Goal: Navigation & Orientation: Understand site structure

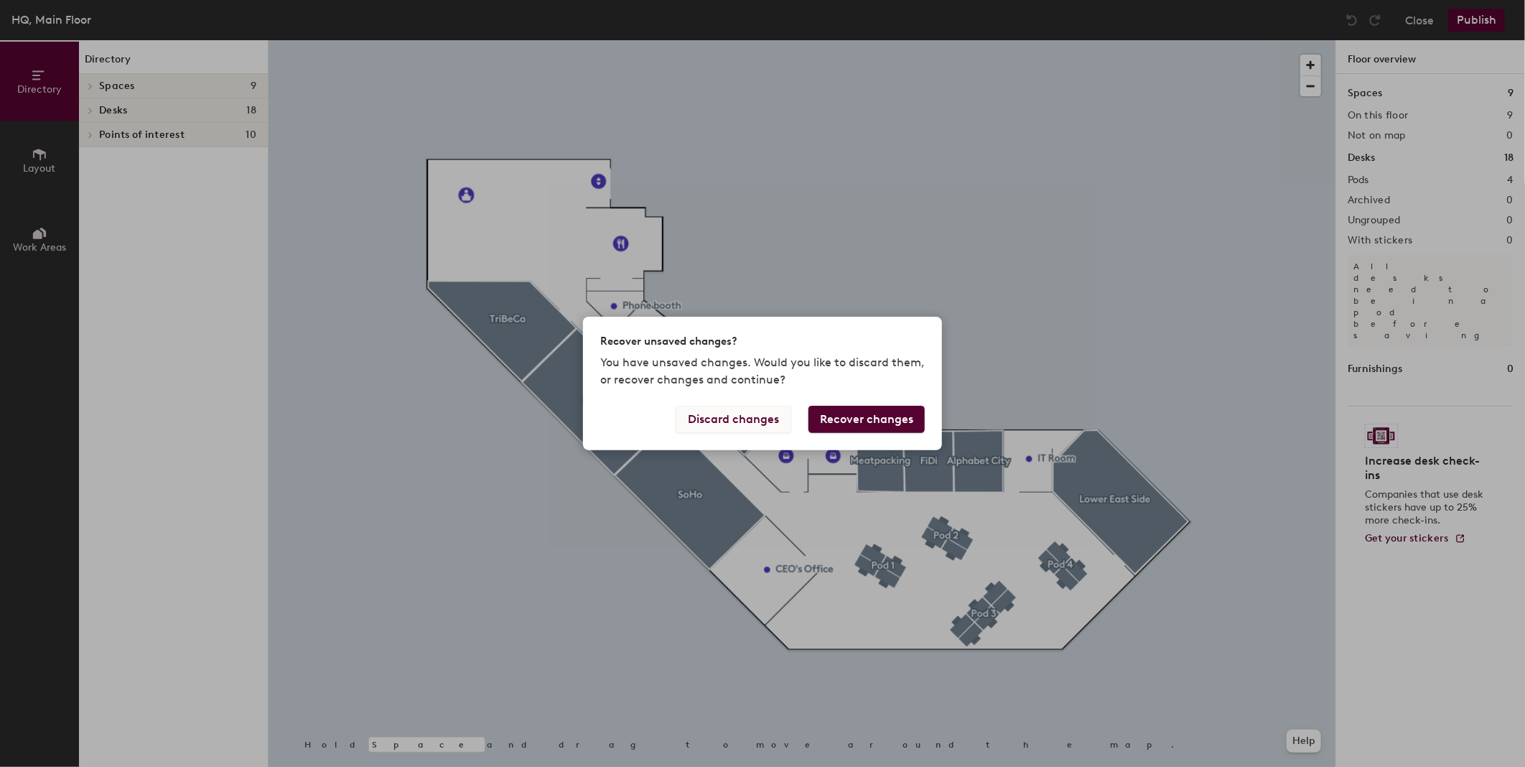
click at [696, 429] on button "Discard changes" at bounding box center [734, 419] width 116 height 27
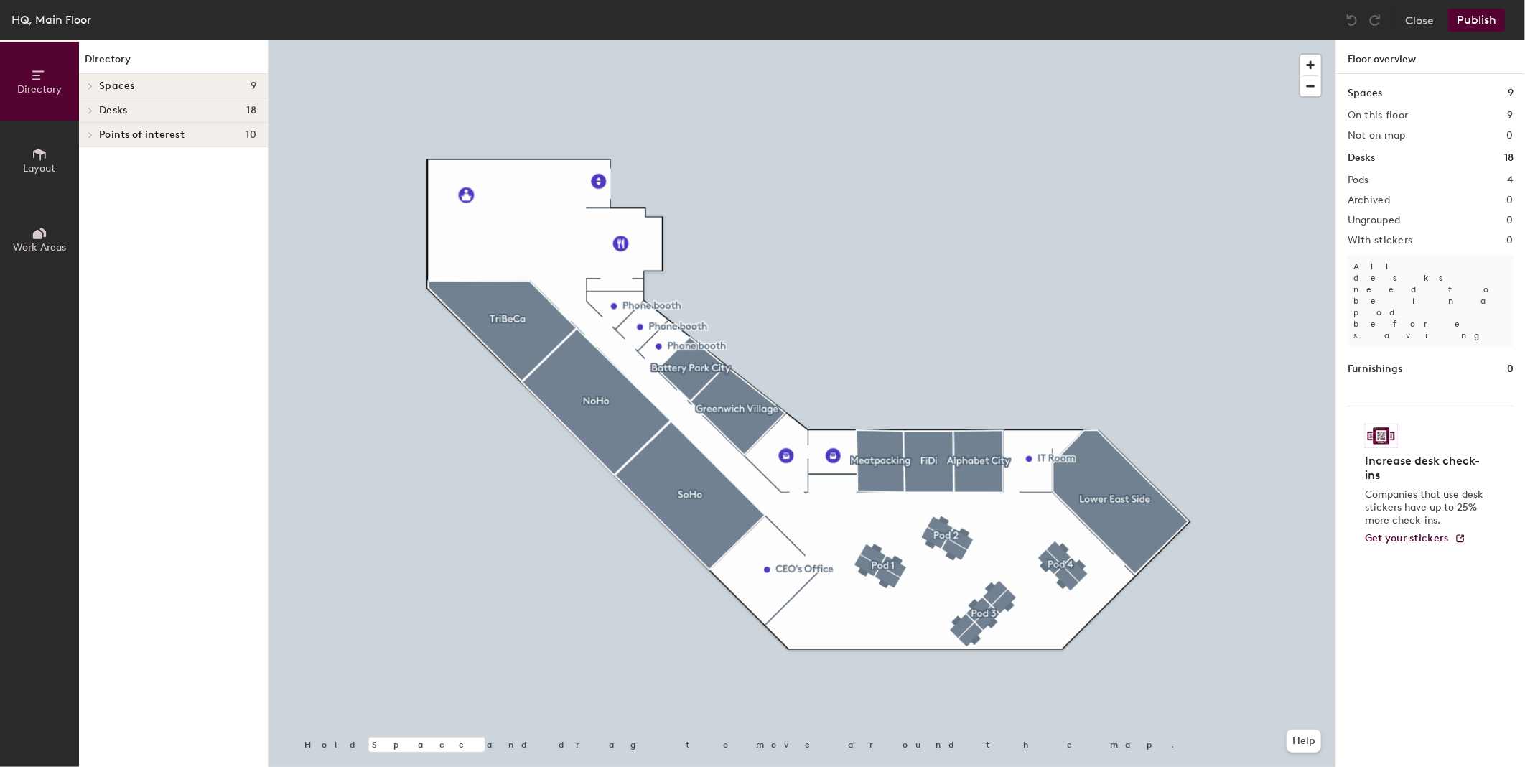
click at [1376, 159] on div "Desks 18" at bounding box center [1431, 158] width 166 height 16
click at [1524, 164] on html "Skip navigation Schedule Office People Analytics Visits Deliveries Services Man…" at bounding box center [762, 383] width 1525 height 767
click at [1501, 151] on div "Desks 18" at bounding box center [1431, 158] width 166 height 16
click at [165, 105] on h4 "Desks 18" at bounding box center [177, 110] width 157 height 11
click at [141, 141] on p "Pod 4" at bounding box center [177, 135] width 157 height 19
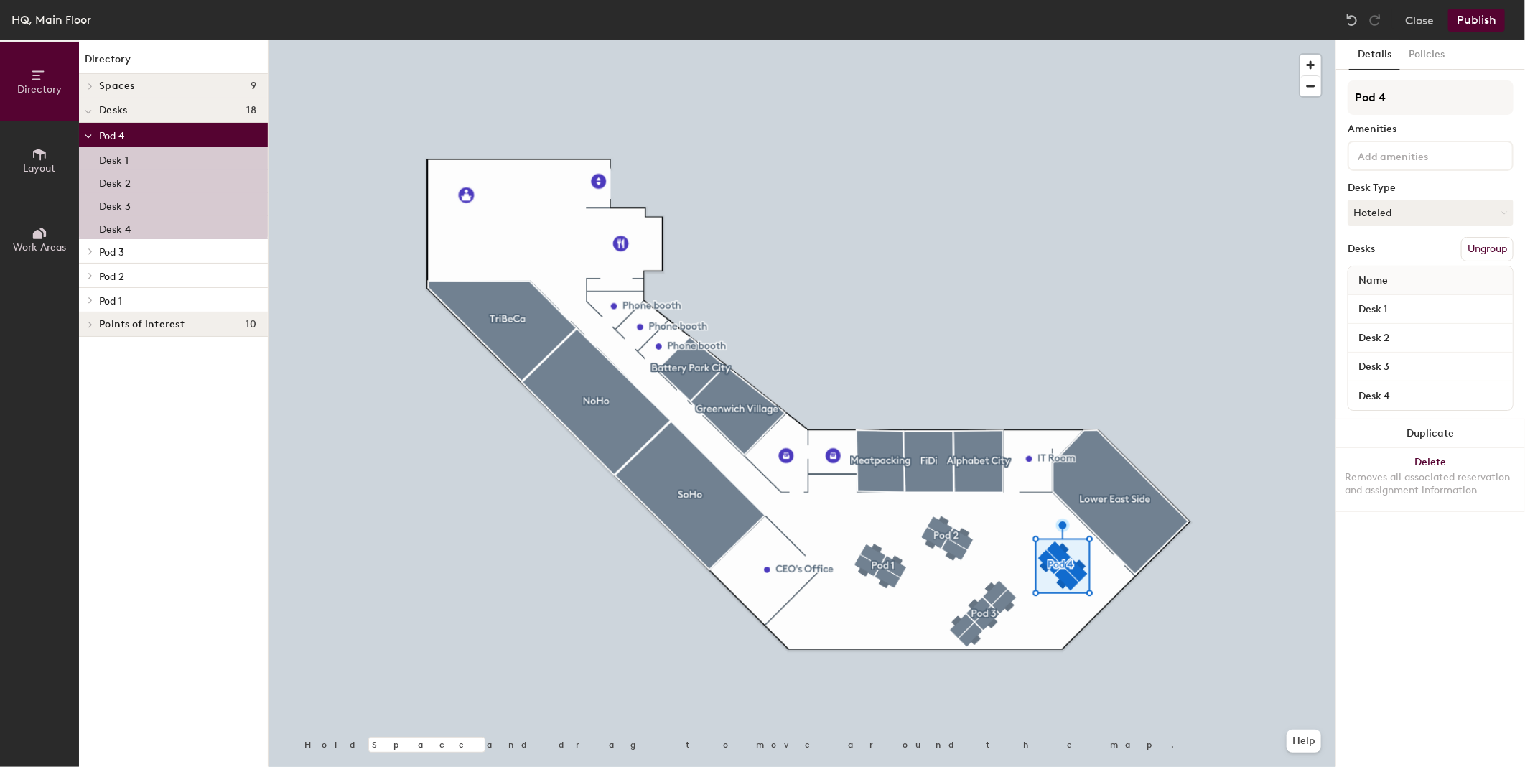
click at [118, 252] on span "Pod 3" at bounding box center [111, 252] width 25 height 12
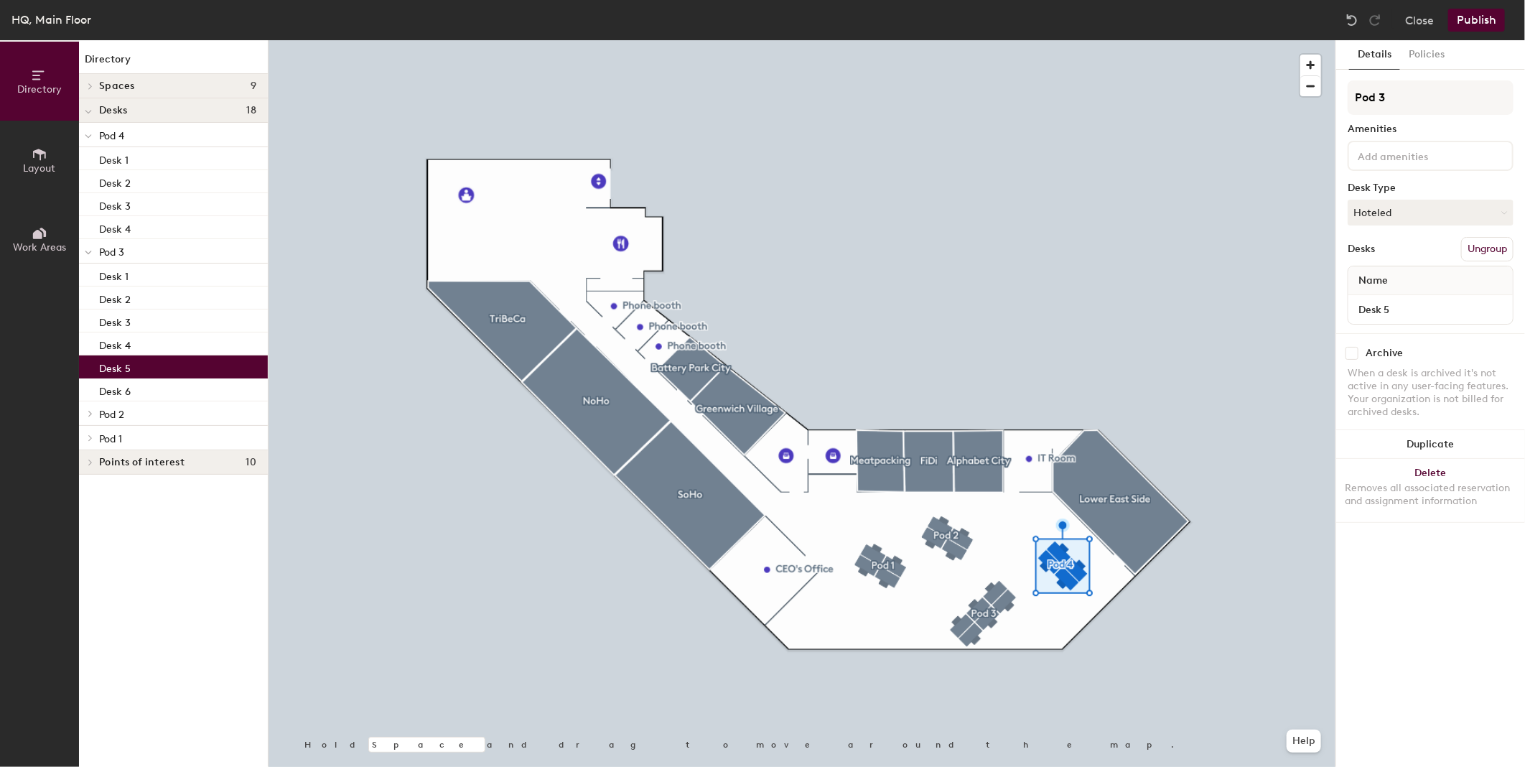
click at [134, 359] on div "Desk 5" at bounding box center [173, 366] width 189 height 23
click at [15, 17] on div "HQ, Main Floor" at bounding box center [51, 20] width 80 height 18
click at [51, 172] on span "Layout" at bounding box center [40, 168] width 32 height 12
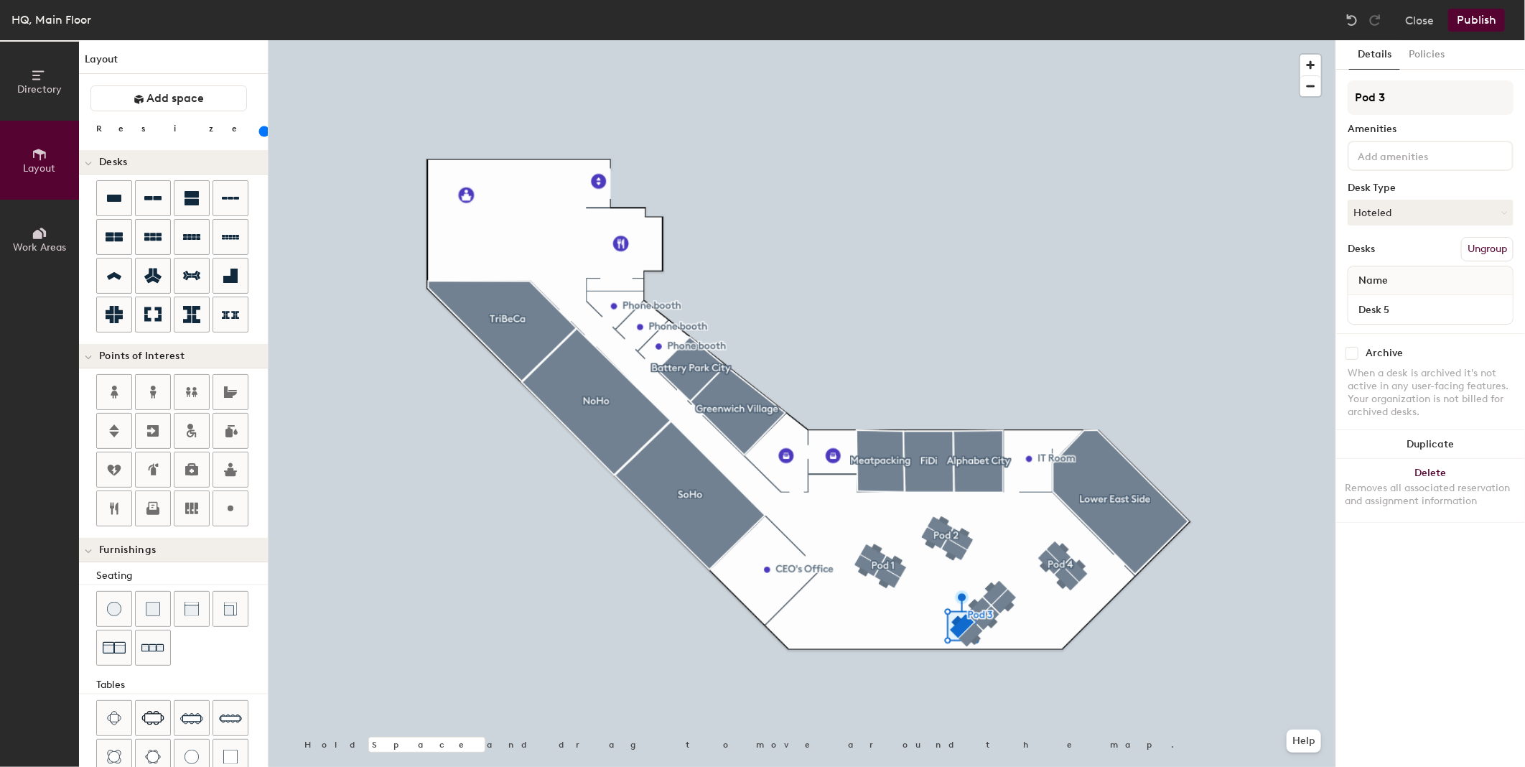
click at [51, 230] on button "Work Areas" at bounding box center [39, 239] width 79 height 79
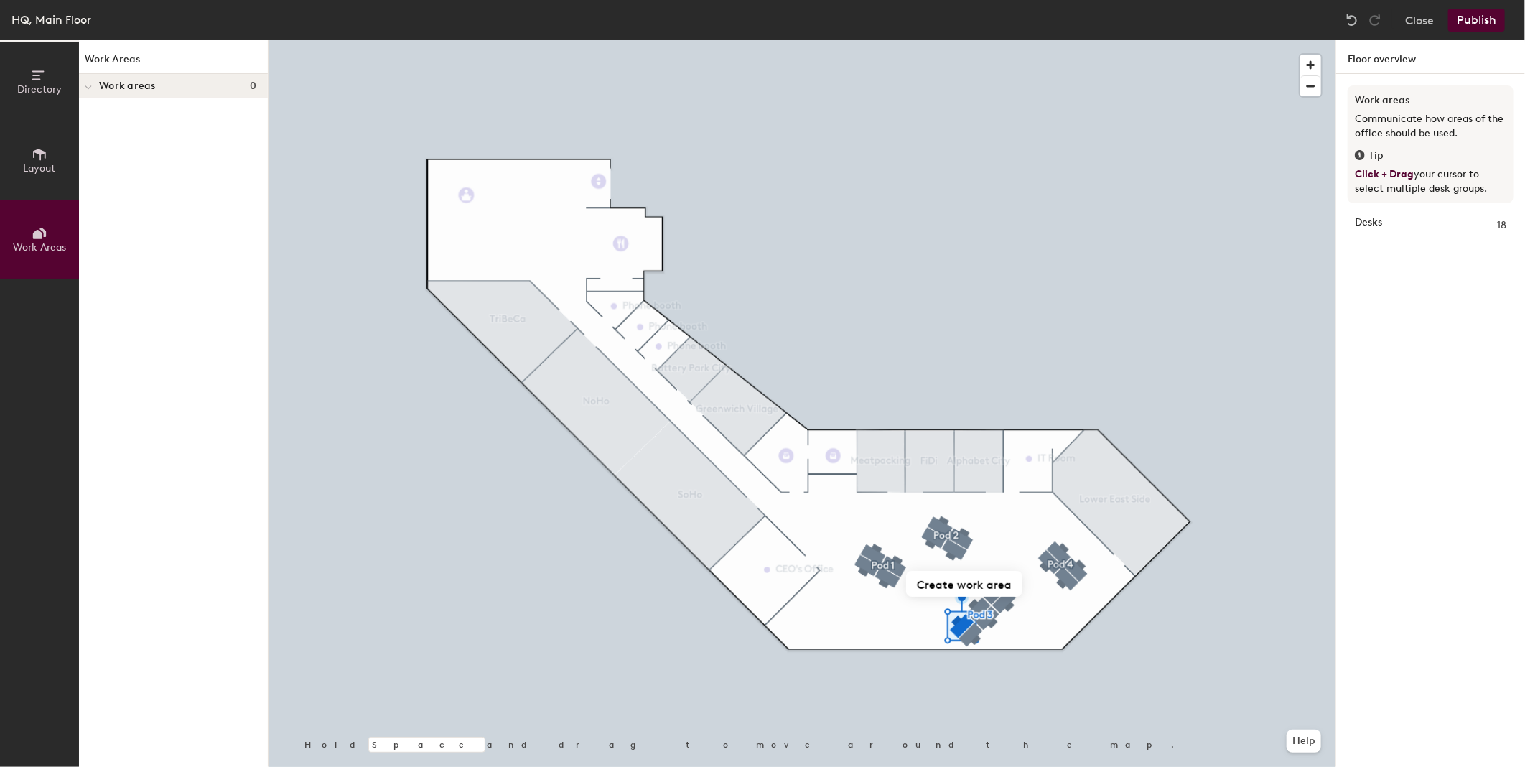
click at [27, 75] on button "Directory" at bounding box center [39, 81] width 79 height 79
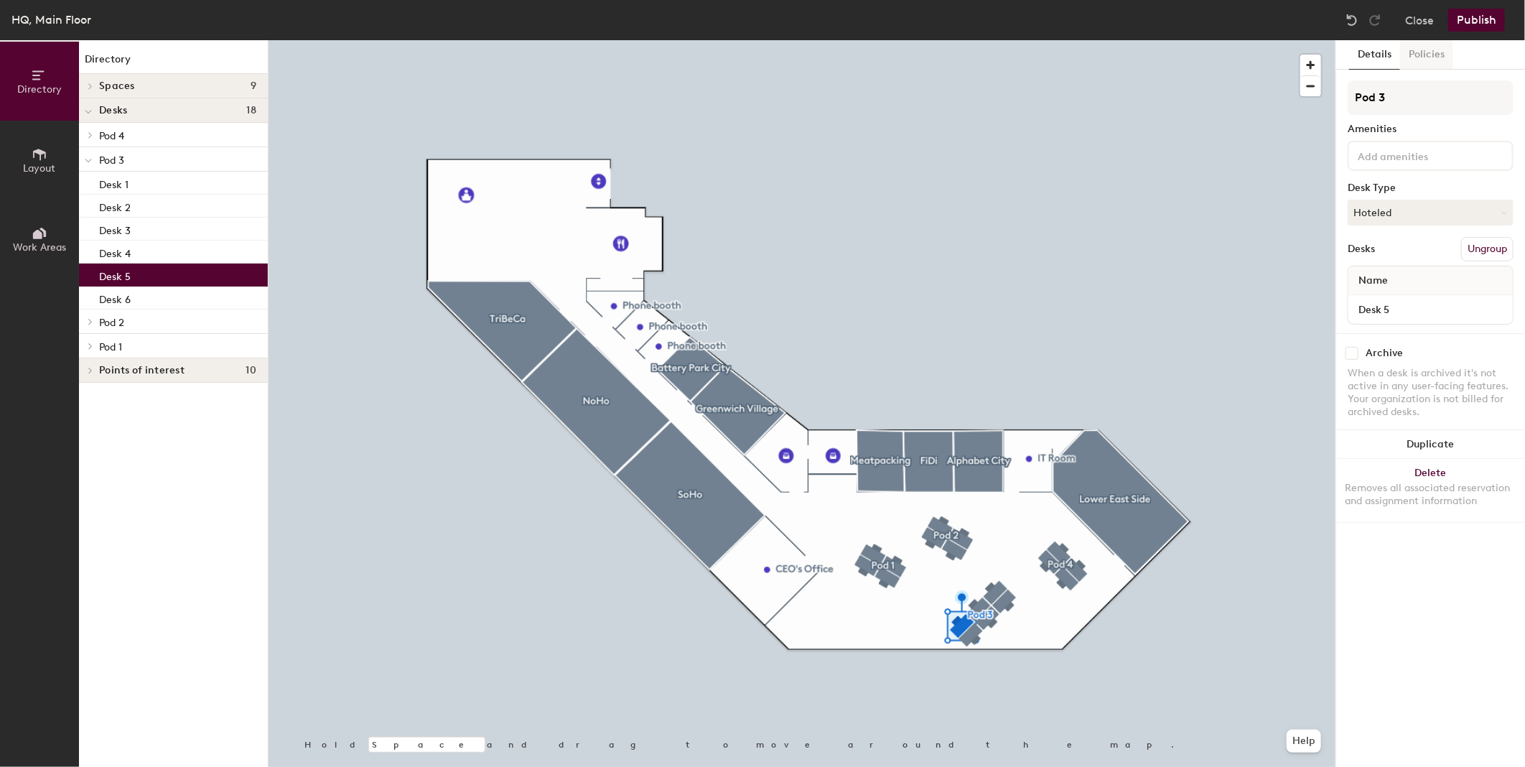
click at [1437, 45] on button "Policies" at bounding box center [1426, 54] width 53 height 29
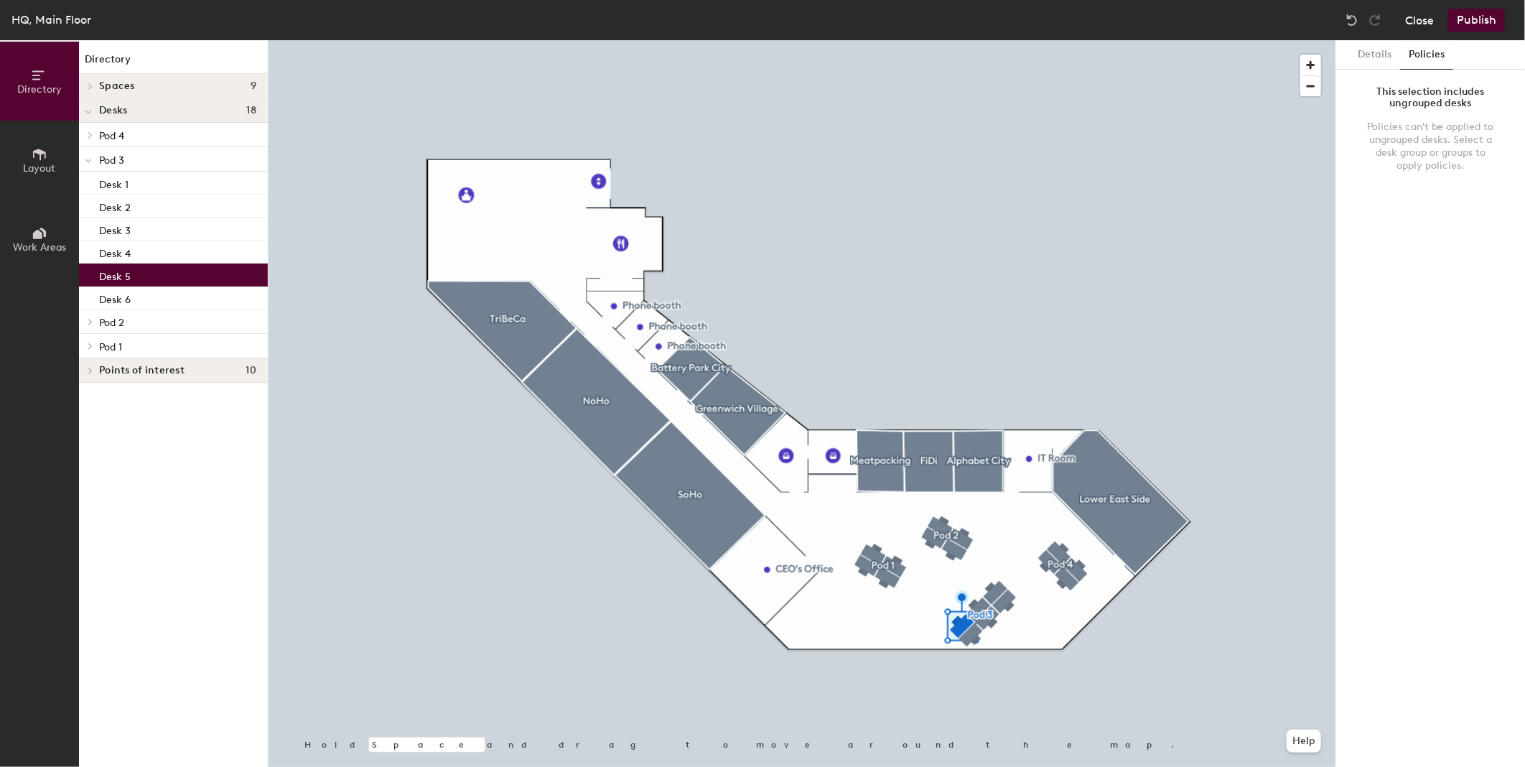
click at [1414, 20] on button "Close" at bounding box center [1419, 20] width 29 height 23
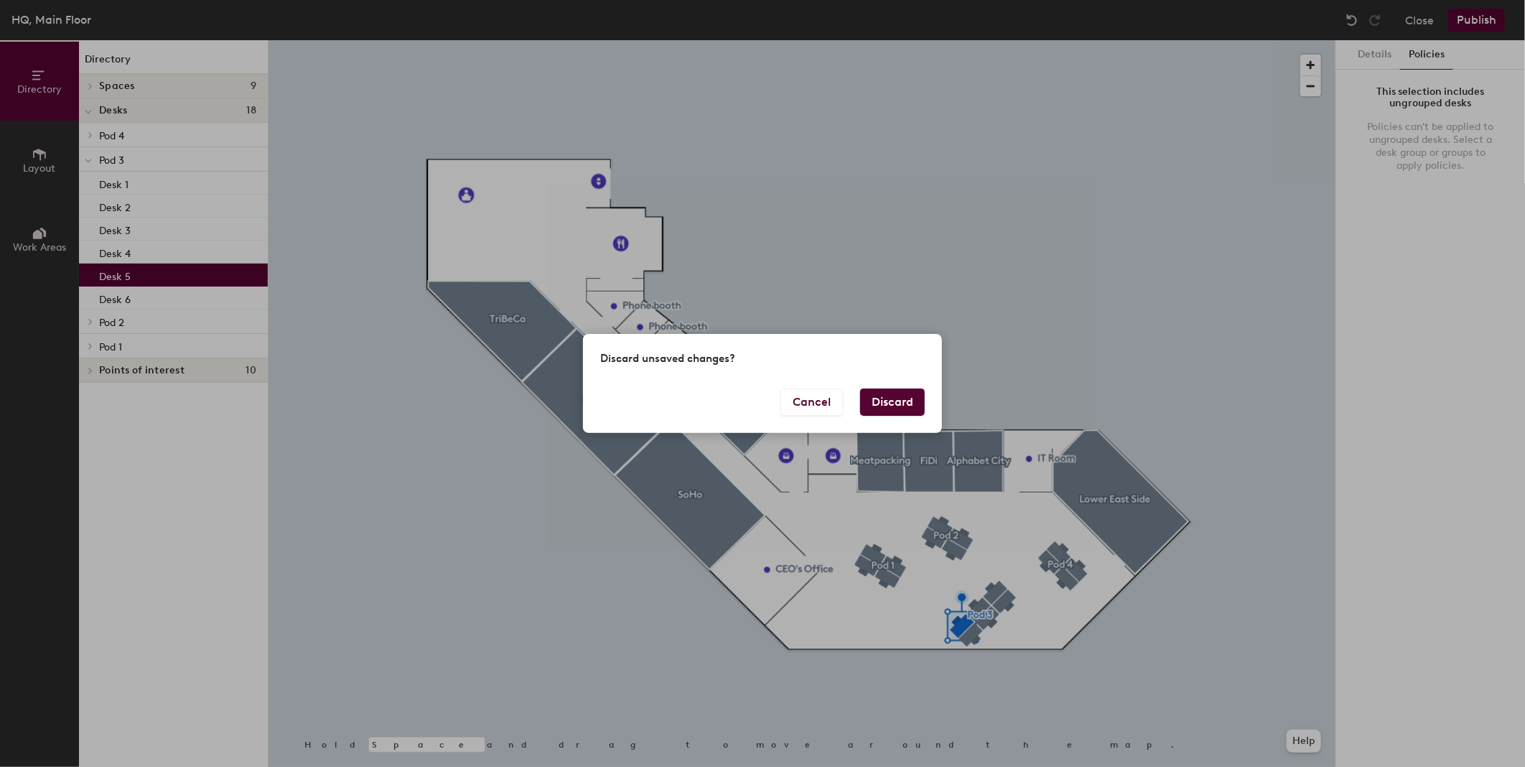
click at [873, 407] on button "Discard" at bounding box center [892, 401] width 65 height 27
